Goal: Transaction & Acquisition: Purchase product/service

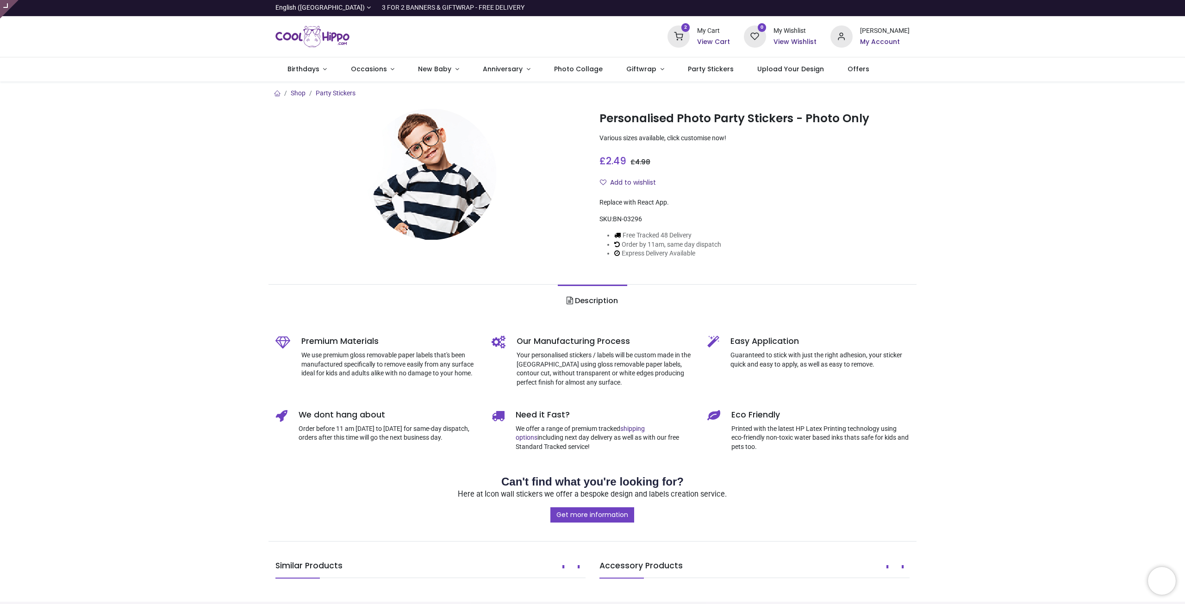
type input "**********"
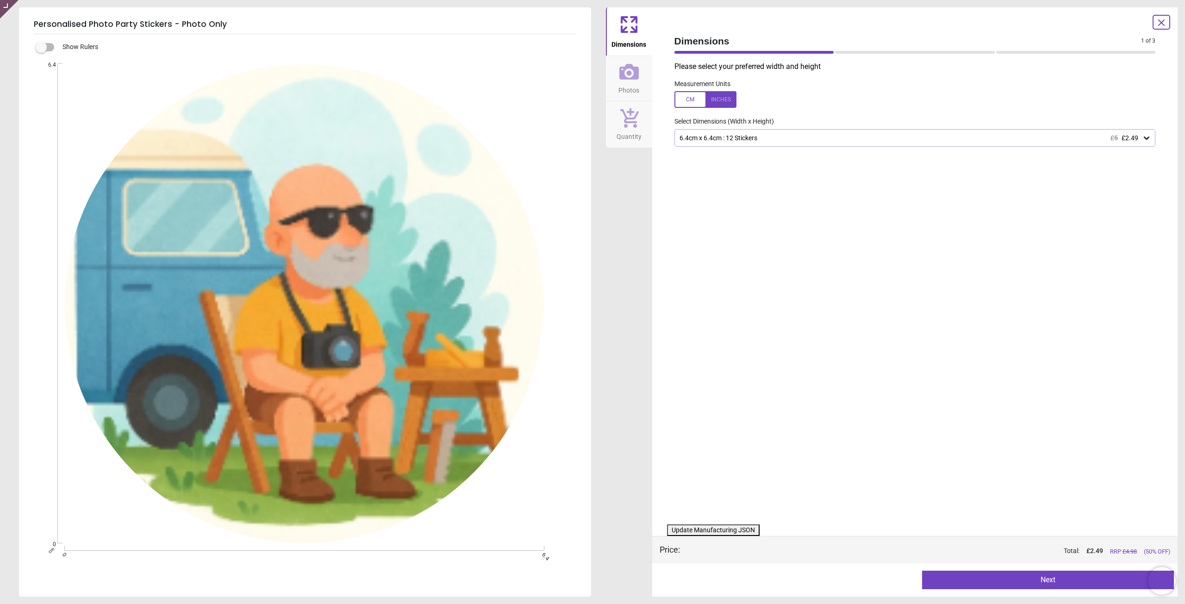
click at [203, 25] on h5 "Personalised Photo Party Stickers - Photo Only" at bounding box center [305, 24] width 542 height 19
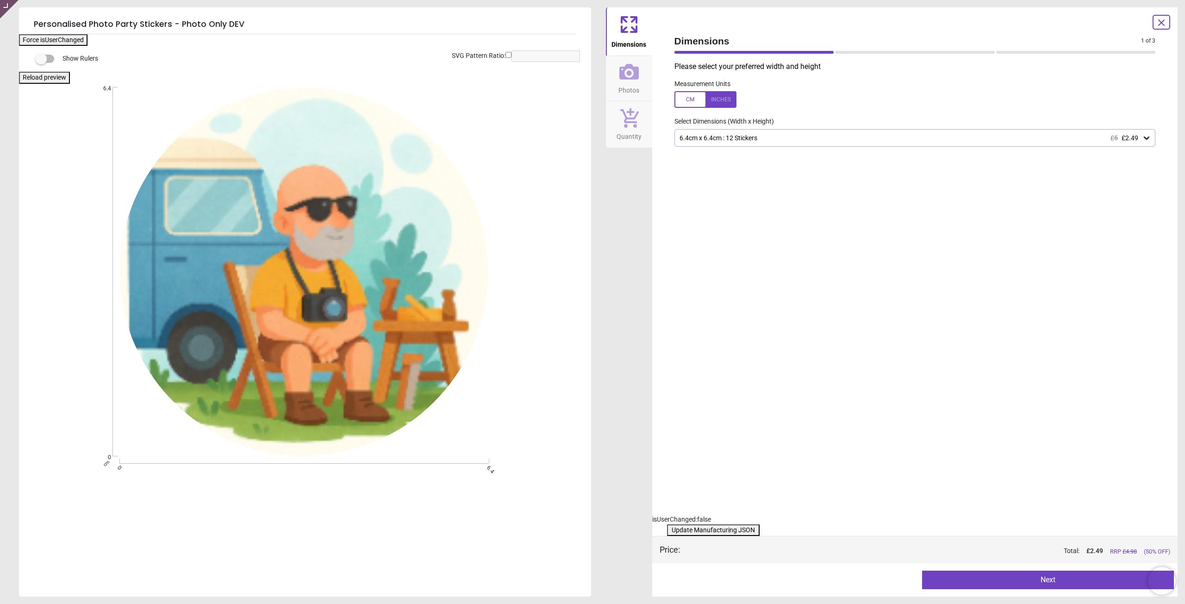
drag, startPoint x: 748, startPoint y: 385, endPoint x: 744, endPoint y: 362, distance: 23.4
click at [749, 384] on div "Please select your preferred width and height Measurement Units Select Dimensio…" at bounding box center [915, 288] width 496 height 453
click at [627, 82] on span "Photos" at bounding box center [628, 88] width 21 height 14
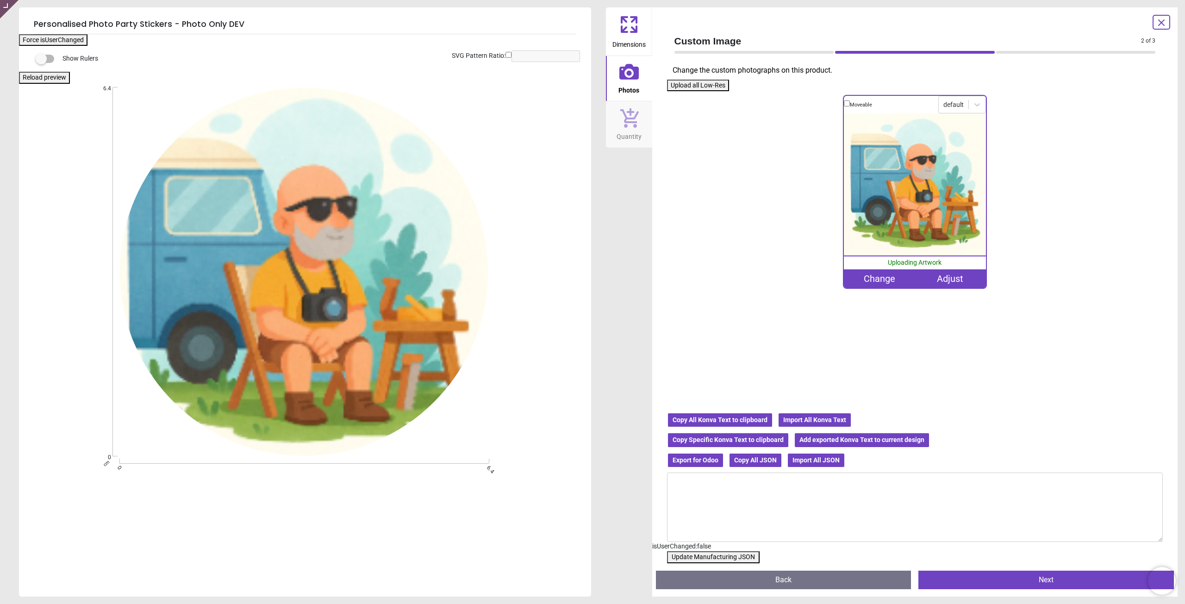
click at [628, 127] on icon at bounding box center [628, 117] width 19 height 20
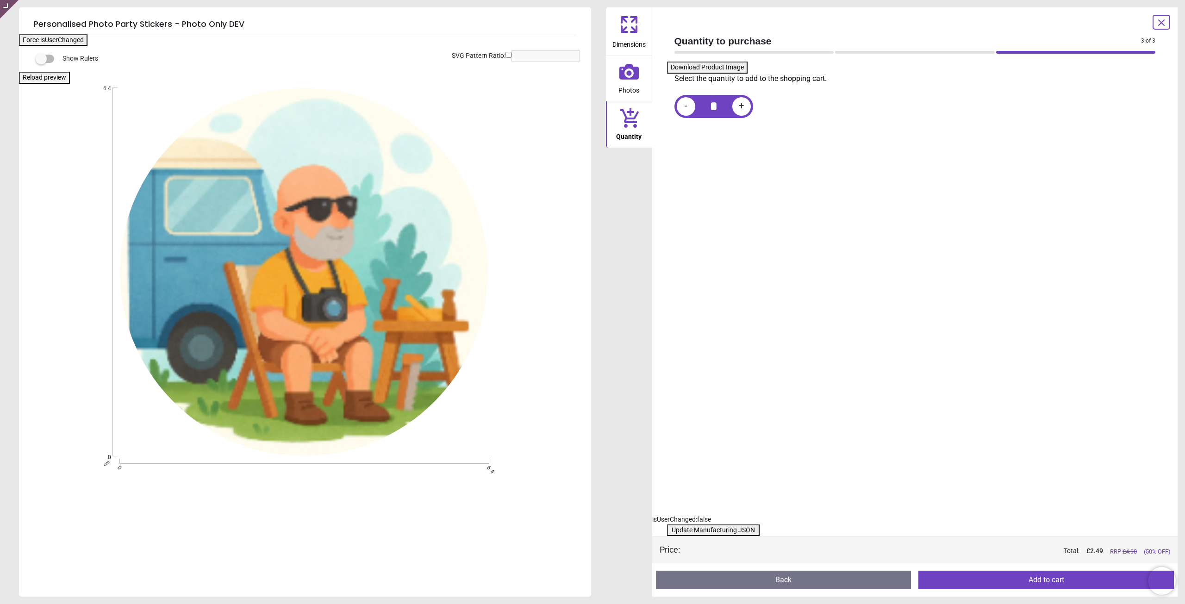
click at [456, 109] on div ".cls-1 { fill: none; } .cls-2 { clip-path: url(#clippath); } Created with Snap …" at bounding box center [304, 271] width 570 height 369
drag, startPoint x: 352, startPoint y: 169, endPoint x: 485, endPoint y: 142, distance: 136.0
click at [353, 170] on div ".cls-1 { fill: none; } .cls-2 { clip-path: url(#clippath); } Created with Snap …" at bounding box center [304, 271] width 570 height 369
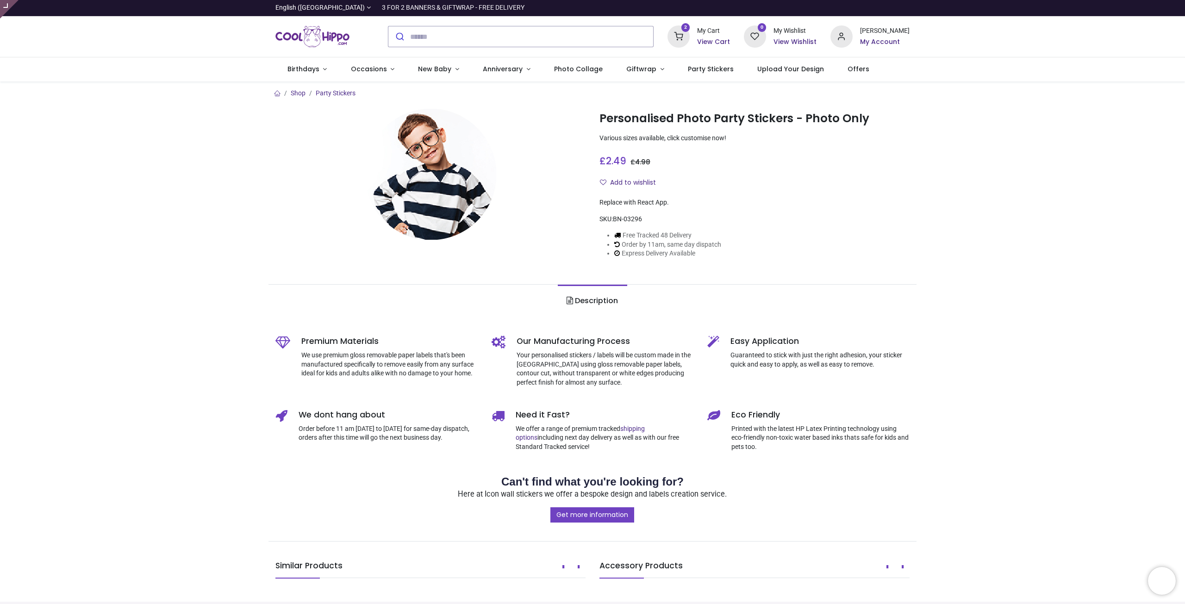
type input "**********"
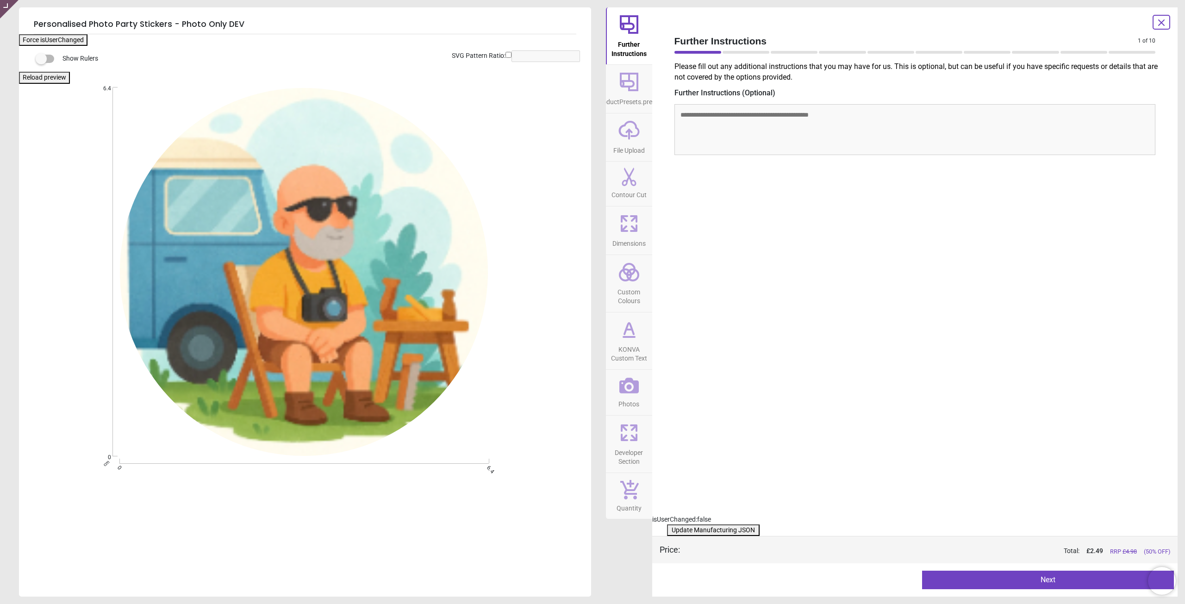
click at [627, 348] on span "KONVA Custom Text" at bounding box center [629, 352] width 44 height 23
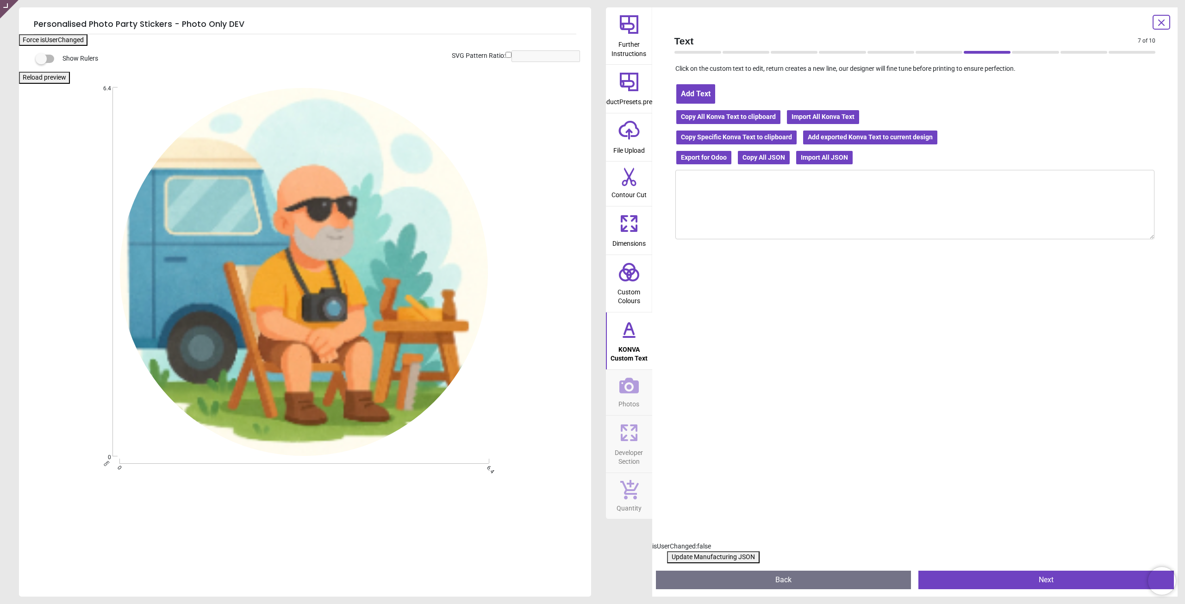
click at [697, 93] on button "Add Text" at bounding box center [695, 93] width 41 height 21
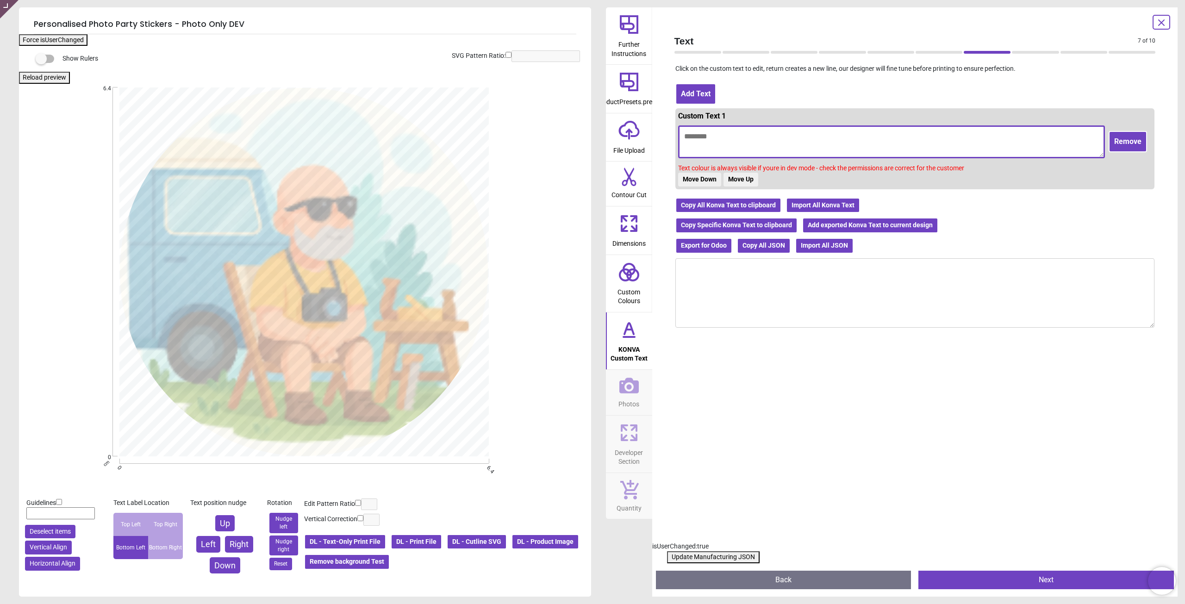
click at [732, 139] on textarea at bounding box center [891, 141] width 427 height 33
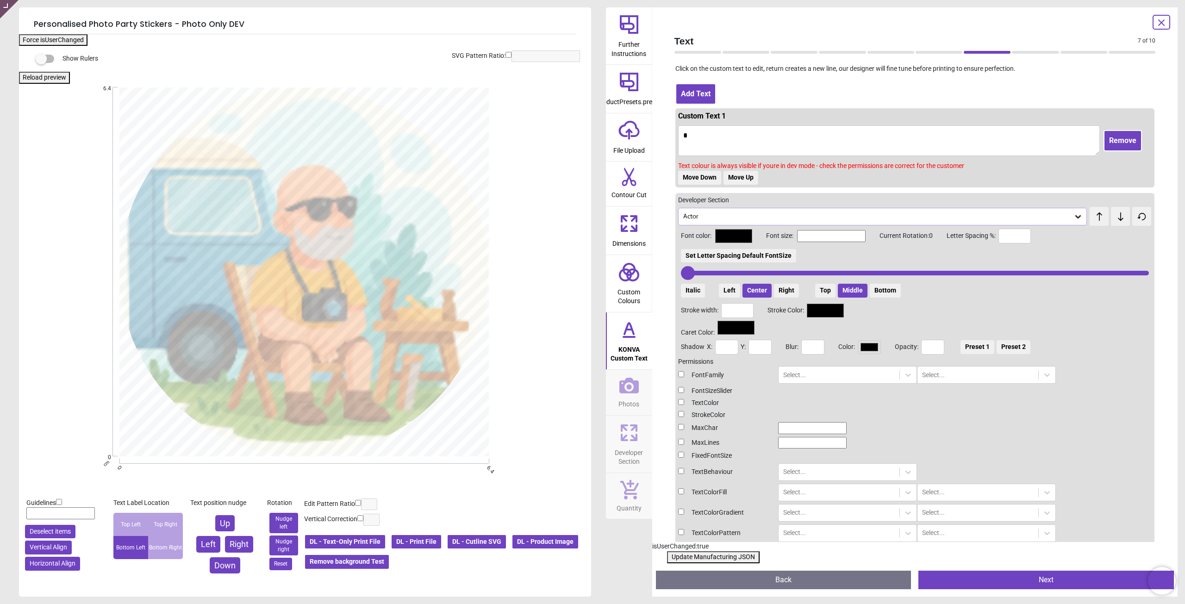
click at [699, 558] on button "Update Manufacturing JSON" at bounding box center [713, 557] width 93 height 12
click at [706, 555] on button "Update Manufacturing JSON" at bounding box center [713, 557] width 93 height 12
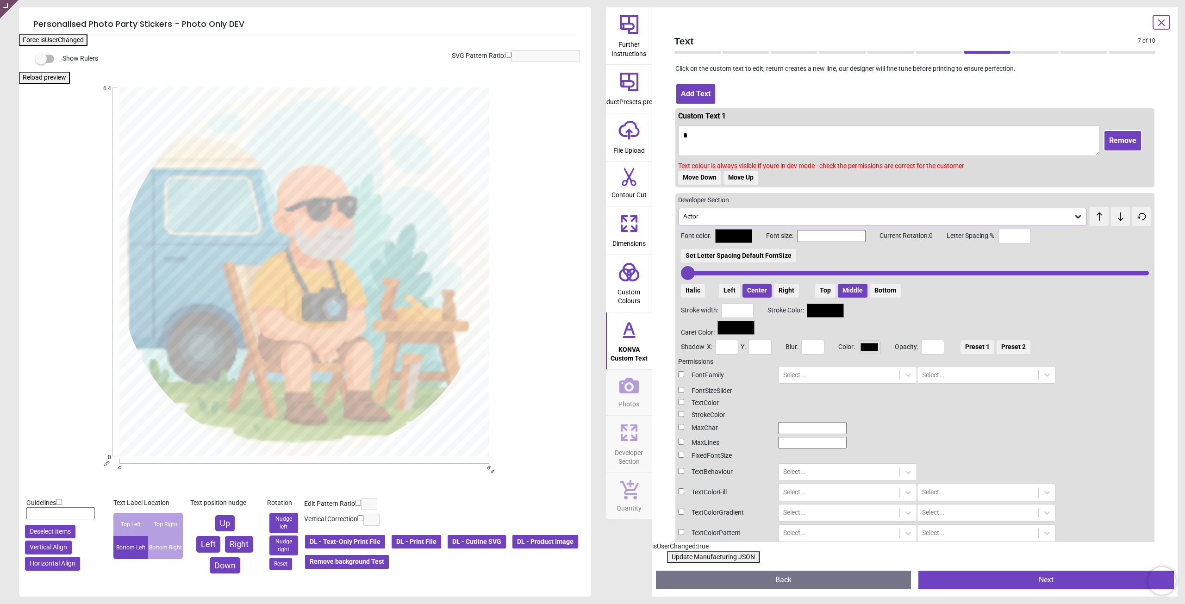
click at [706, 555] on button "Update Manufacturing JSON" at bounding box center [713, 557] width 93 height 12
